Goal: Information Seeking & Learning: Compare options

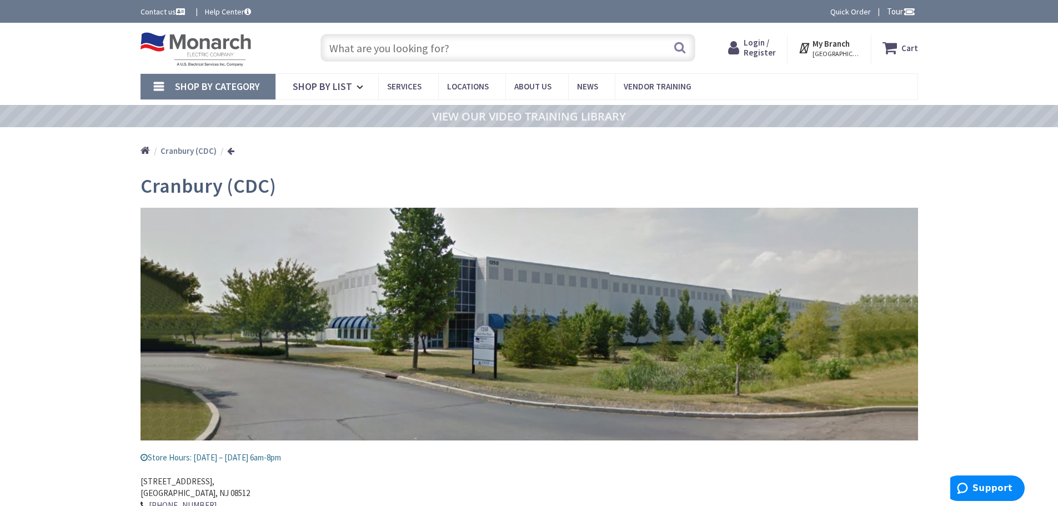
click at [449, 45] on input "text" at bounding box center [508, 48] width 375 height 28
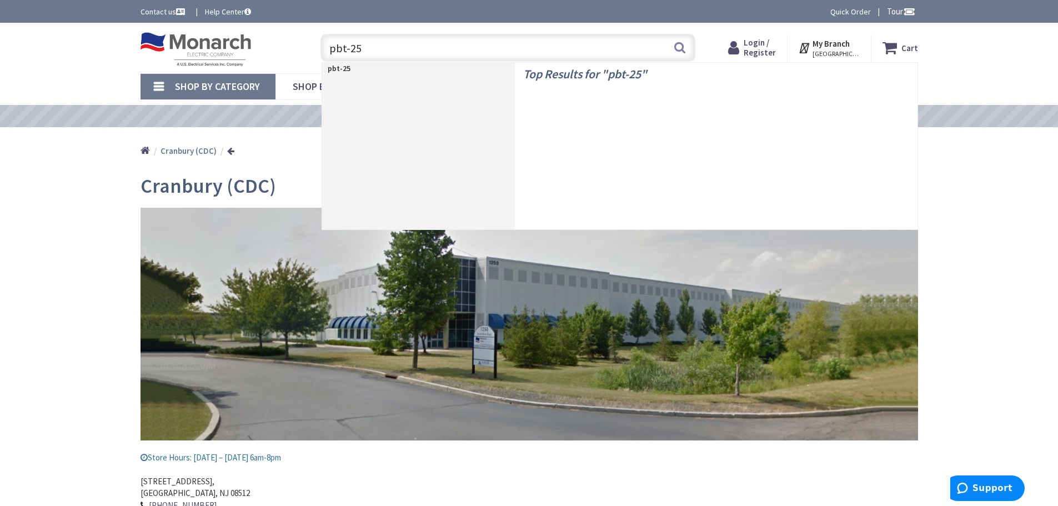
type input "pbt-250"
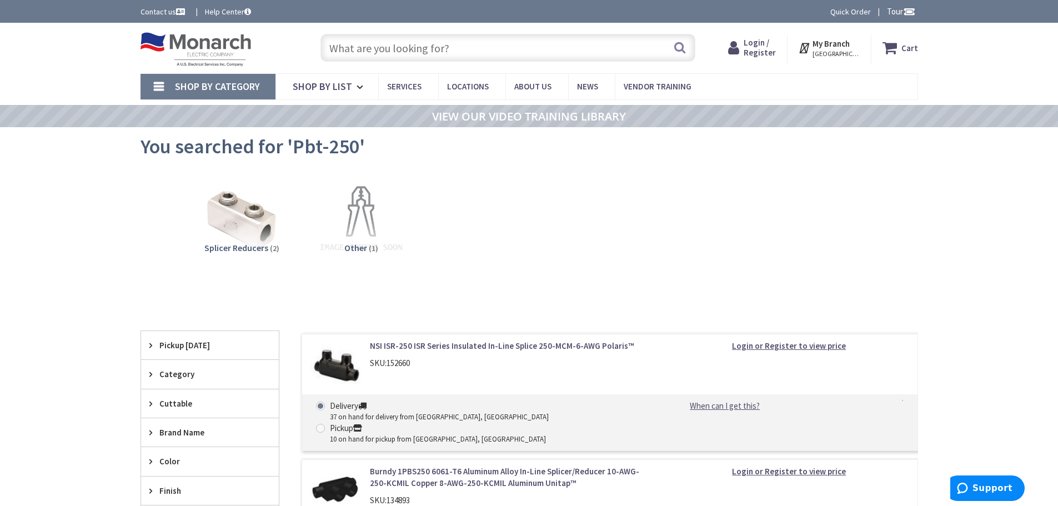
click at [454, 52] on input "text" at bounding box center [508, 48] width 375 height 28
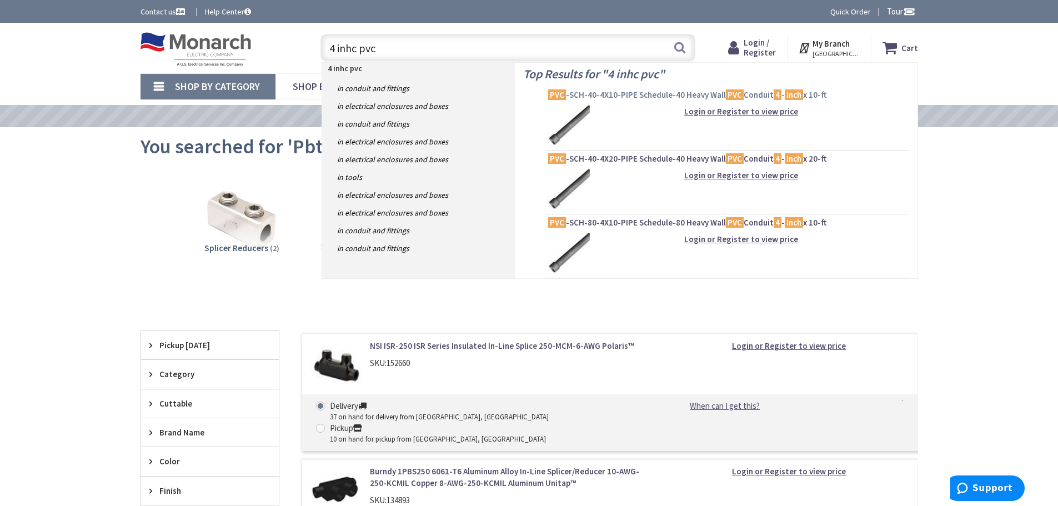
type input "4 inhc pvc"
click at [622, 93] on span "PVC -SCH-40-4X10-PIPE Schedule-40 Heavy Wall PVC Conduit 4 - Inch x 10-ft" at bounding box center [727, 94] width 358 height 11
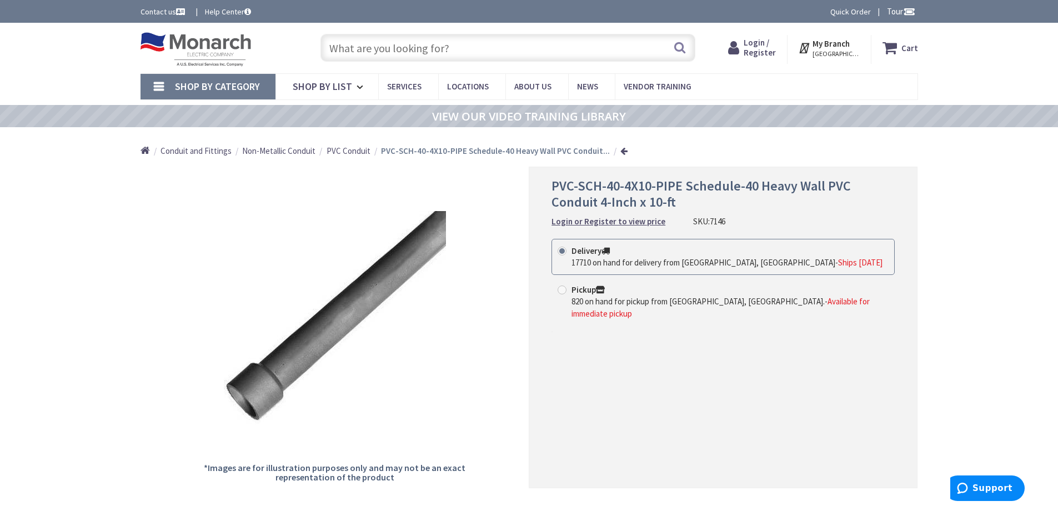
click at [473, 51] on input "text" at bounding box center [508, 48] width 375 height 28
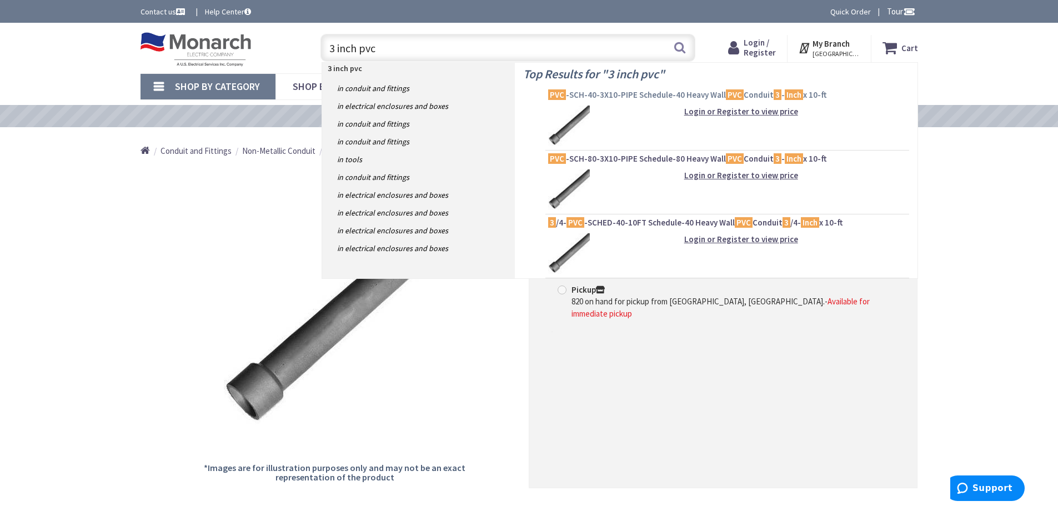
type input "3 inch pvc"
click at [617, 94] on span "PVC -SCH-40-3X10-PIPE Schedule-40 Heavy Wall PVC Conduit 3 - Inch x 10-ft" at bounding box center [727, 94] width 358 height 11
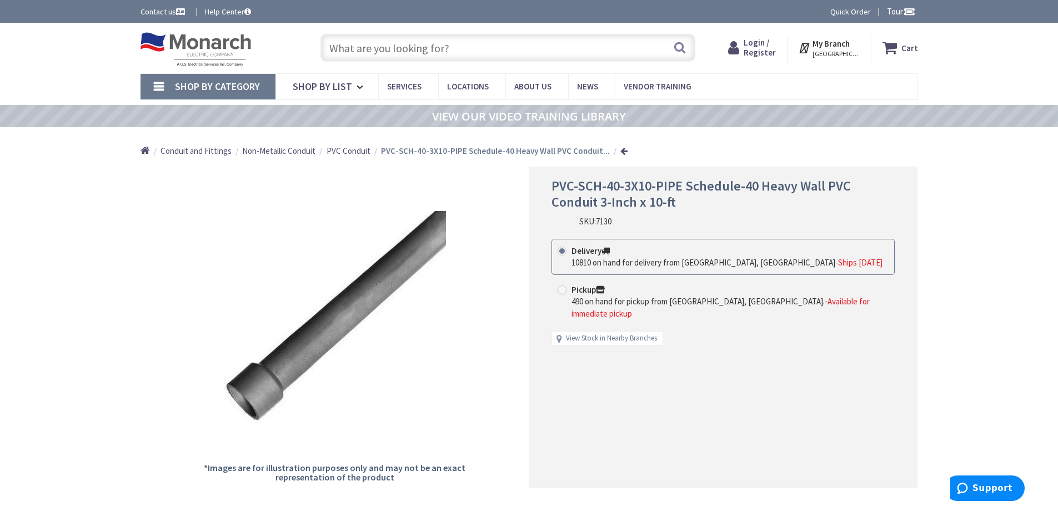
click at [461, 49] on input "text" at bounding box center [508, 48] width 375 height 28
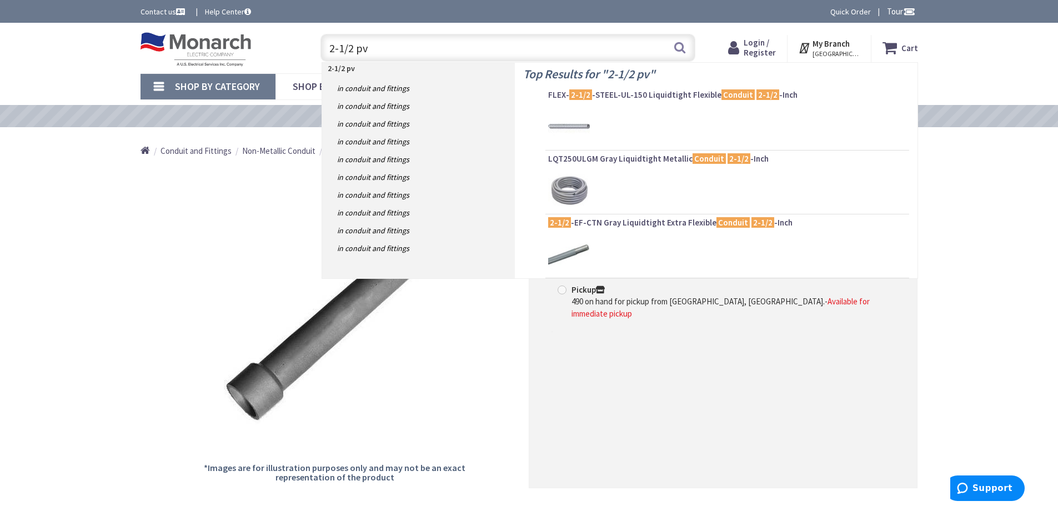
type input "2-1/2 pvc"
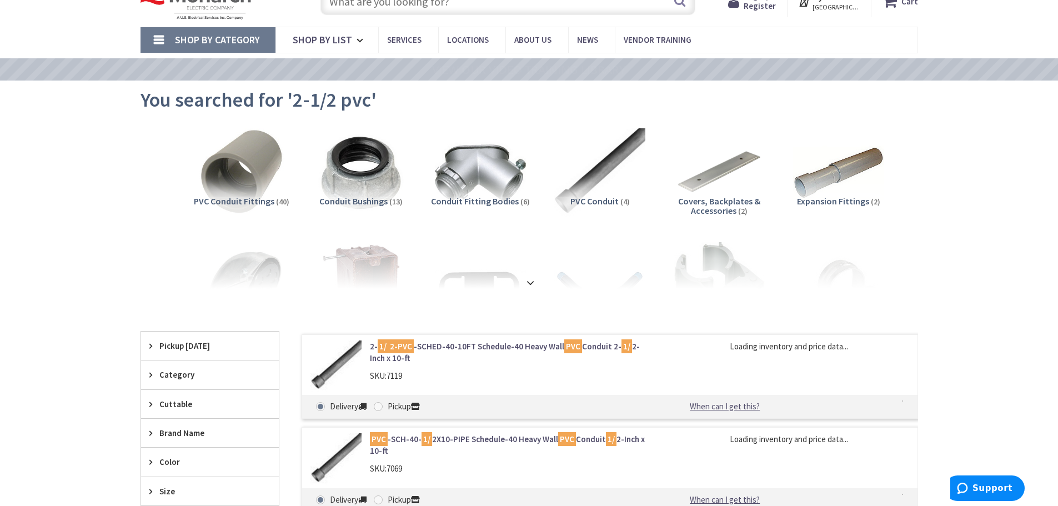
scroll to position [111, 0]
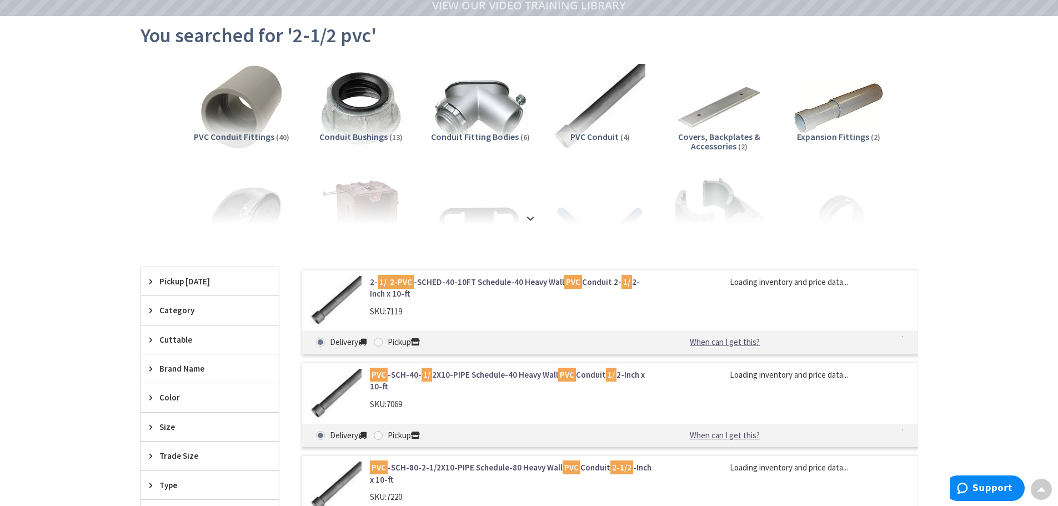
click at [449, 286] on link "2- 1/ 2-PVC -SCHED-40-10FT Schedule-40 Heavy Wall PVC Conduit 2- 1/ 2-Inch x 10…" at bounding box center [511, 288] width 283 height 24
